Goal: Transaction & Acquisition: Purchase product/service

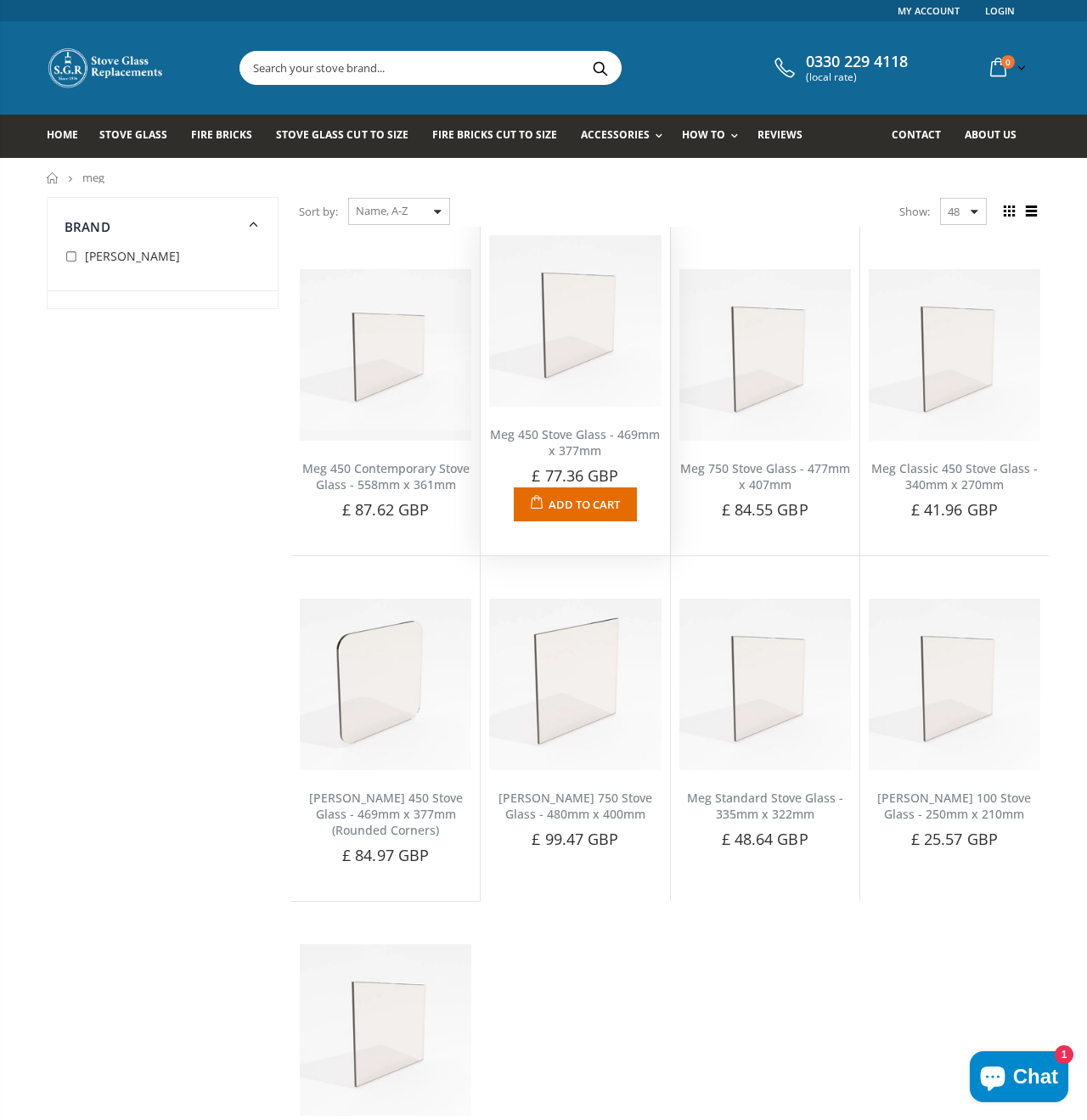
click at [588, 340] on img at bounding box center [574, 321] width 171 height 171
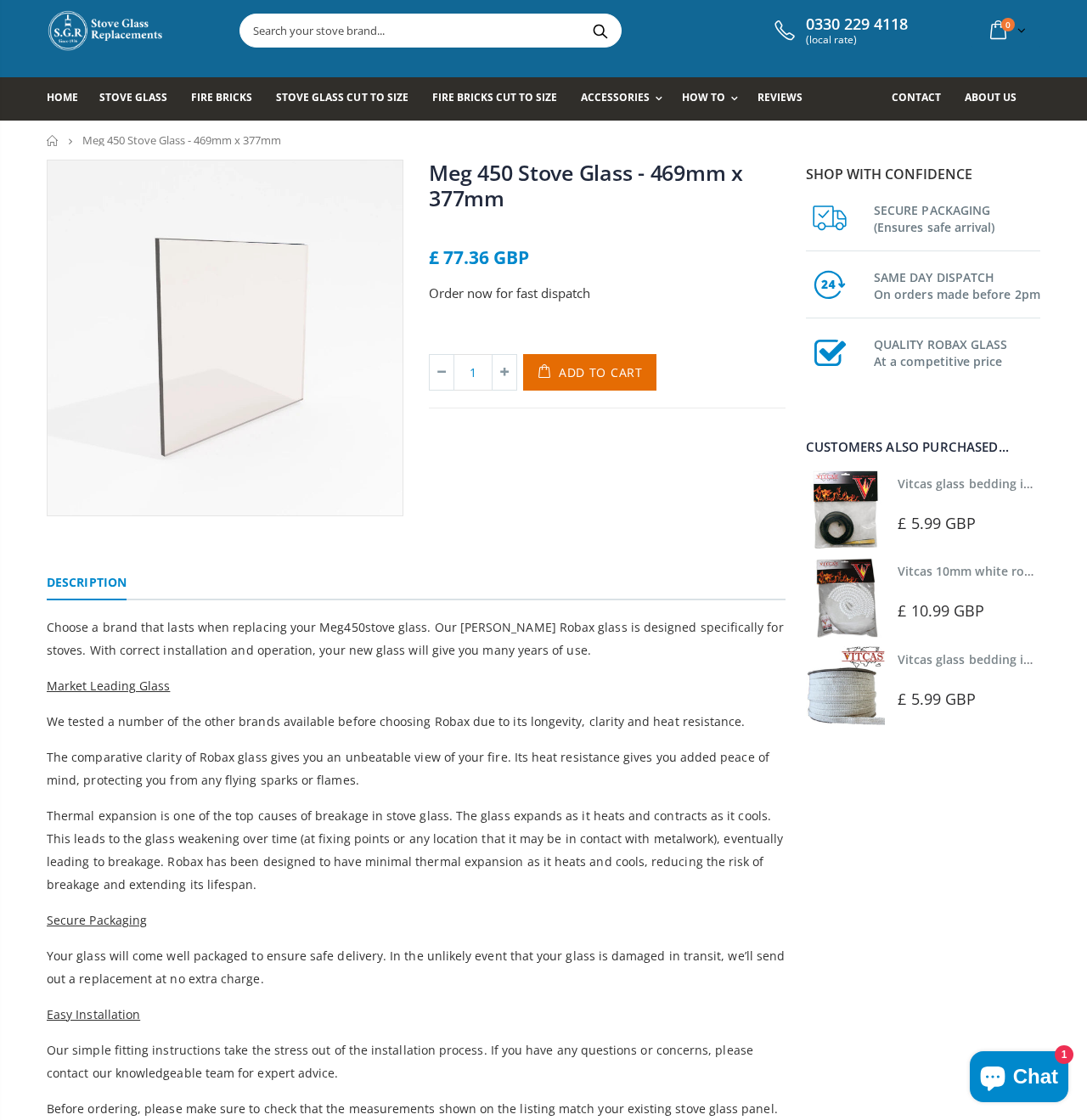
scroll to position [32, 0]
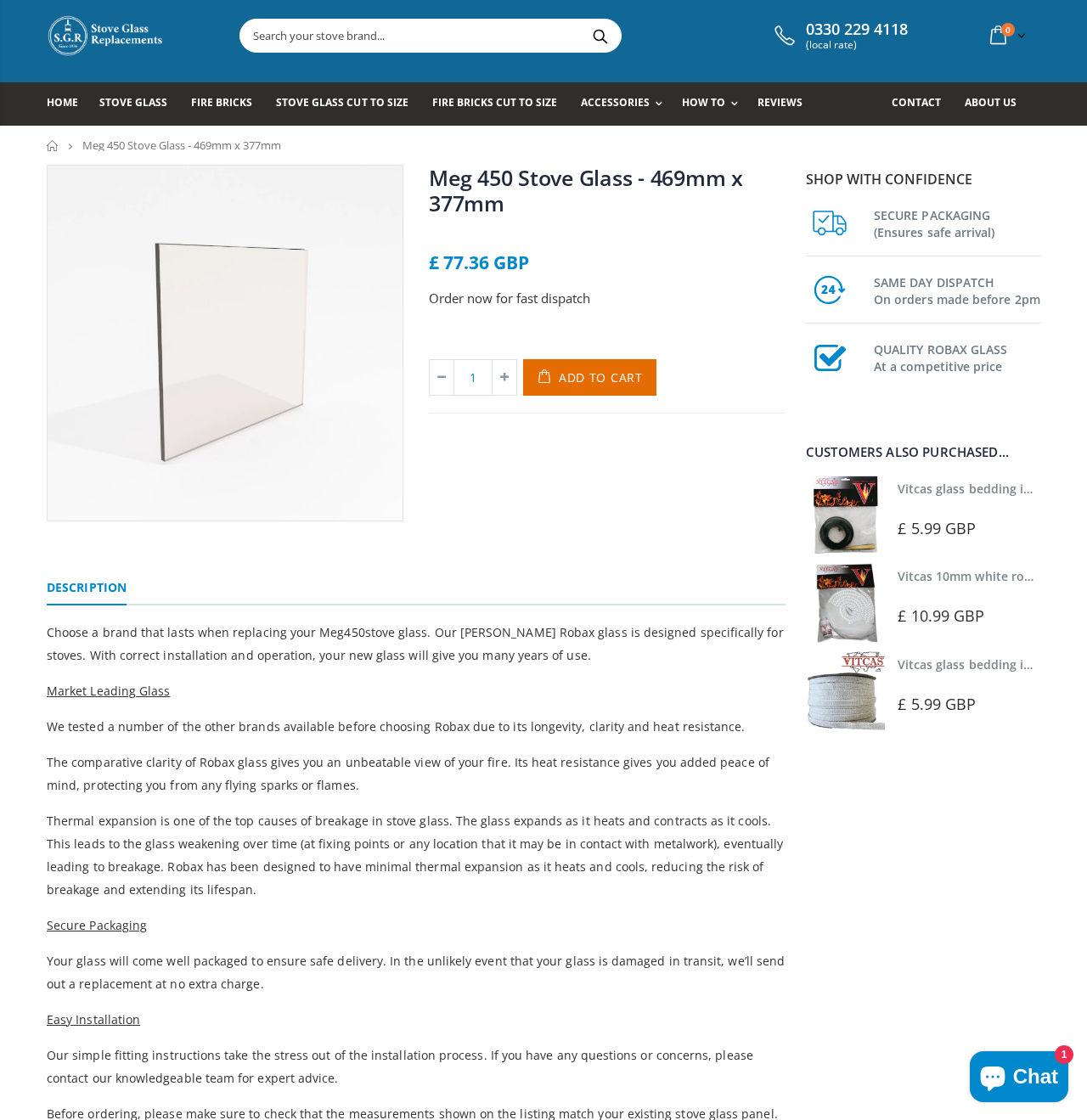
click at [945, 487] on link "Vitcas glass bedding in tape - 2mm x 10mm x 2 meters" at bounding box center [1057, 489] width 317 height 16
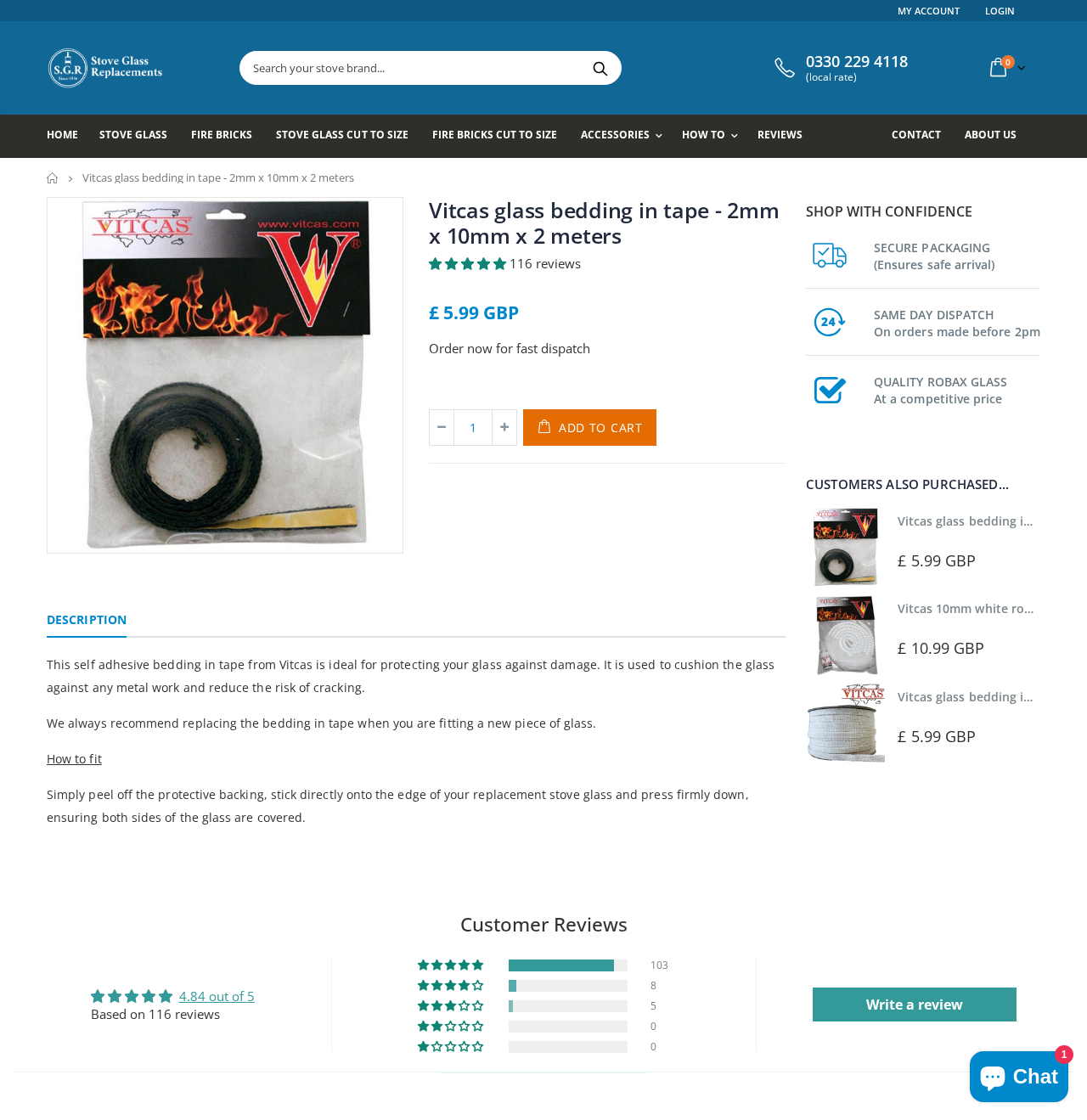
click at [850, 644] on img at bounding box center [846, 635] width 79 height 79
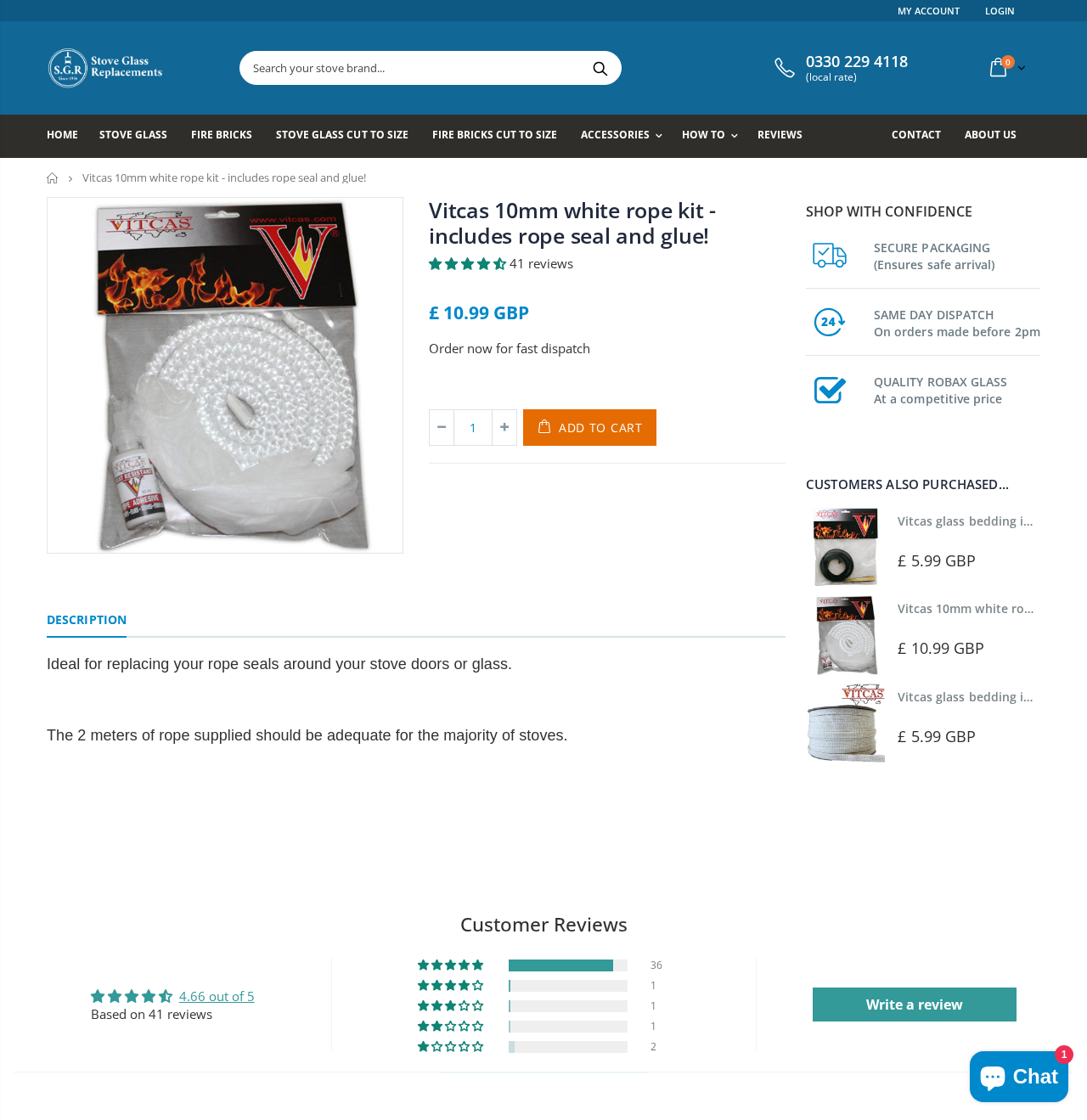
click at [842, 724] on img at bounding box center [846, 723] width 79 height 79
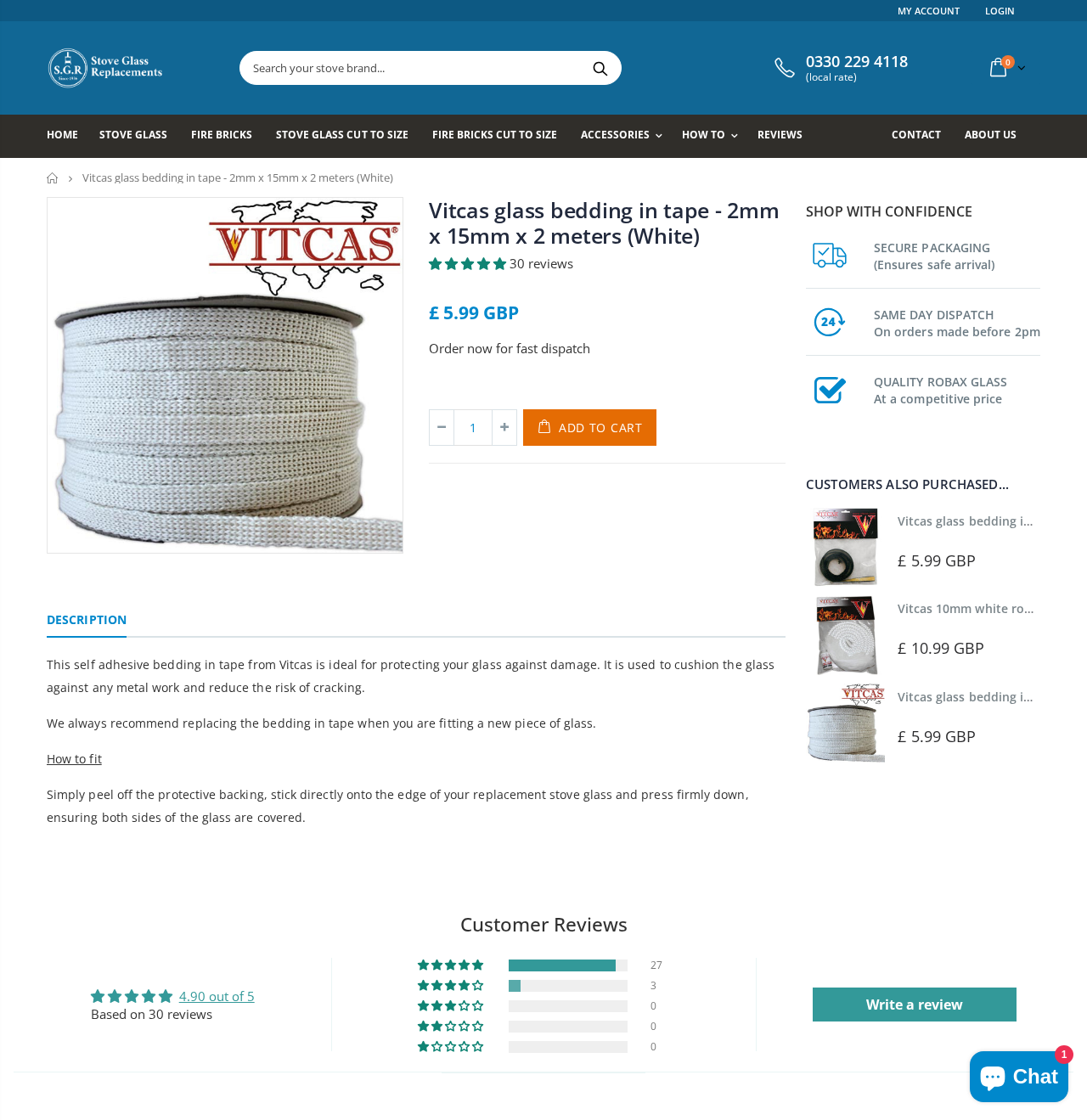
click at [866, 557] on img at bounding box center [846, 547] width 79 height 79
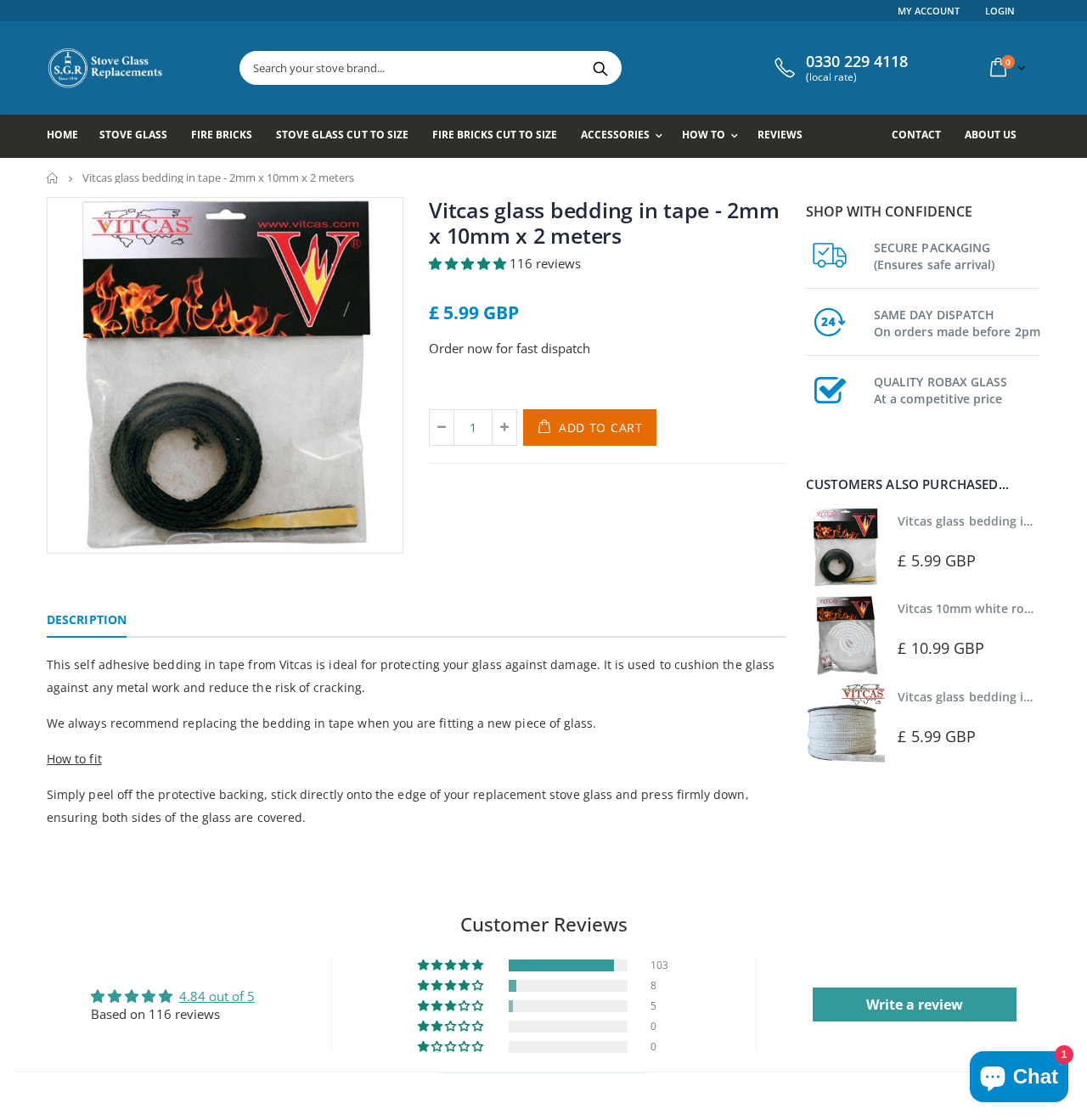
scroll to position [9, 0]
